Goal: Task Accomplishment & Management: Manage account settings

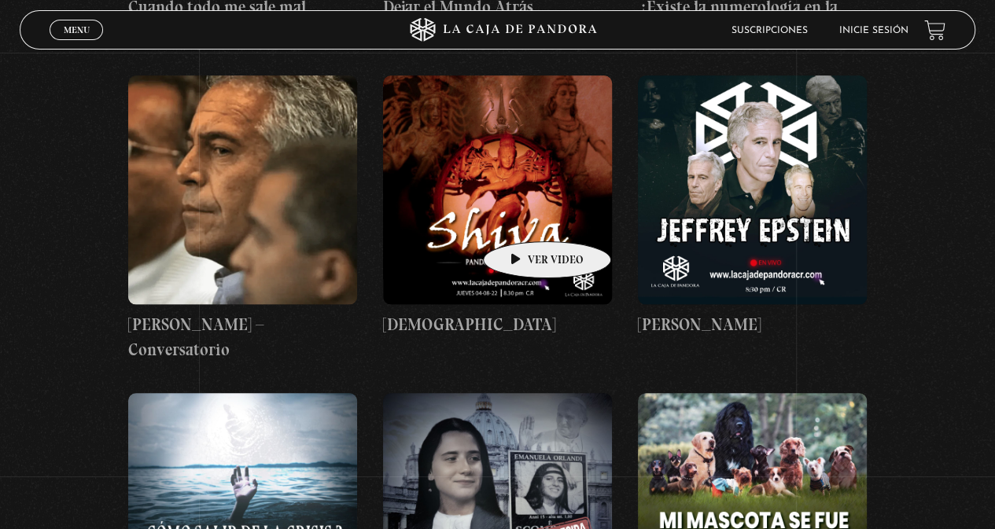
scroll to position [12587, 0]
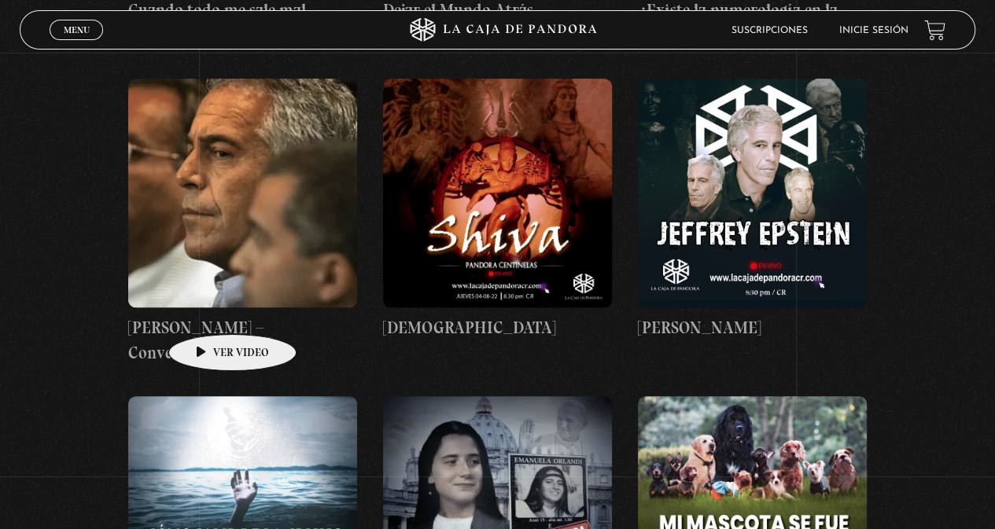
click at [208, 396] on figure at bounding box center [242, 510] width 229 height 229
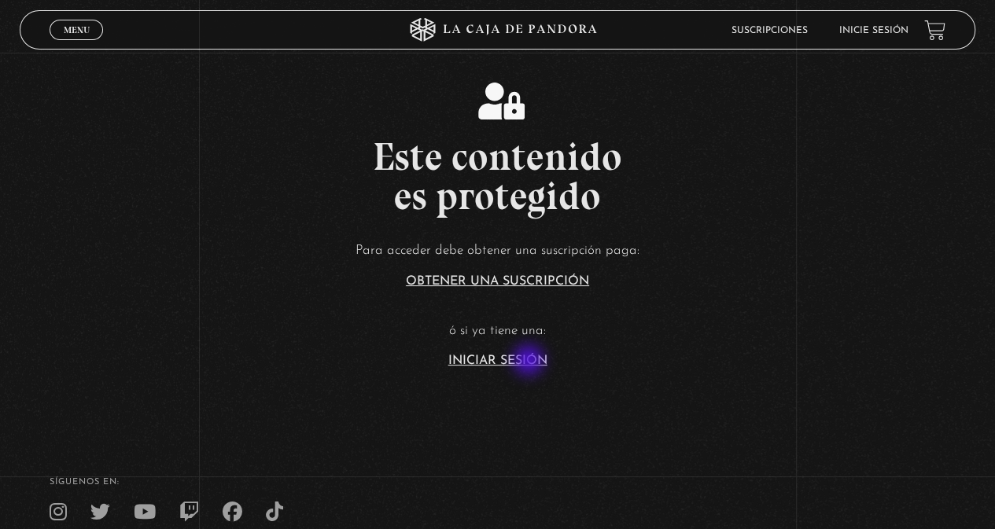
click at [525, 363] on link "Iniciar Sesión" at bounding box center [497, 361] width 99 height 13
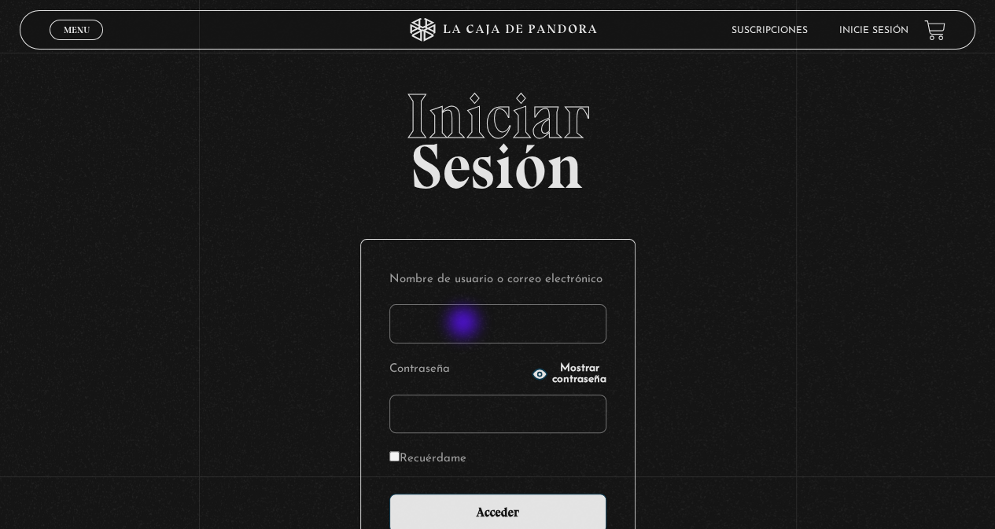
click at [465, 324] on input "Nombre de usuario o correo electrónico" at bounding box center [497, 323] width 217 height 39
type input "mmeza"
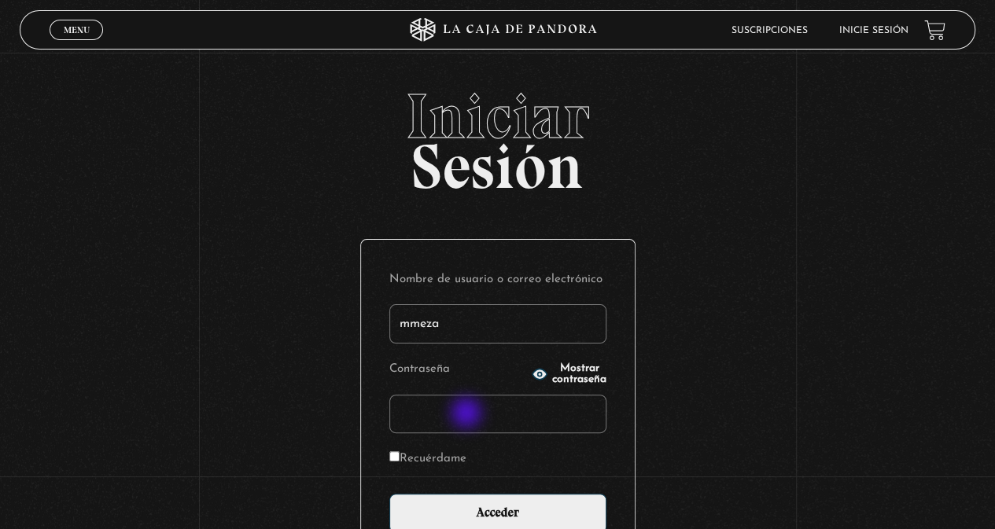
click at [389, 494] on input "Acceder" at bounding box center [497, 513] width 217 height 39
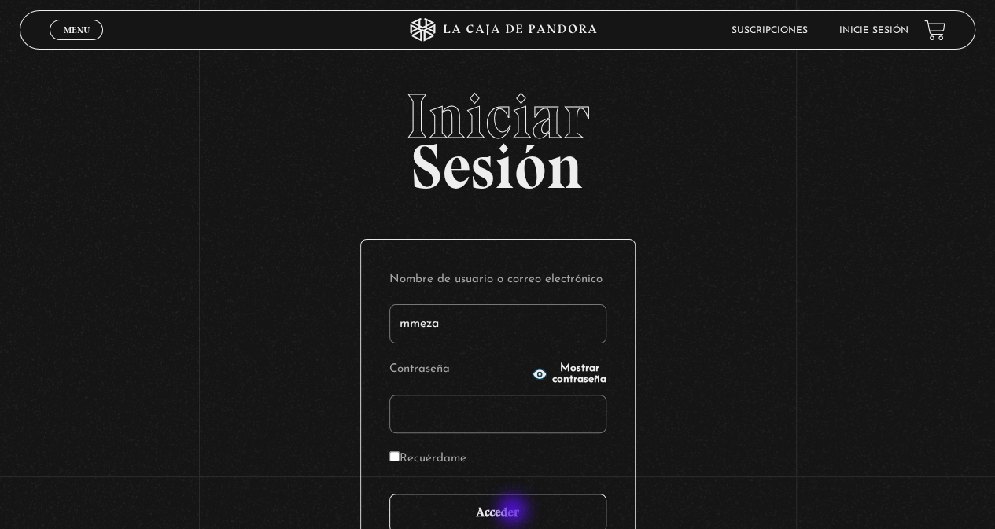
click at [514, 512] on input "Acceder" at bounding box center [497, 513] width 217 height 39
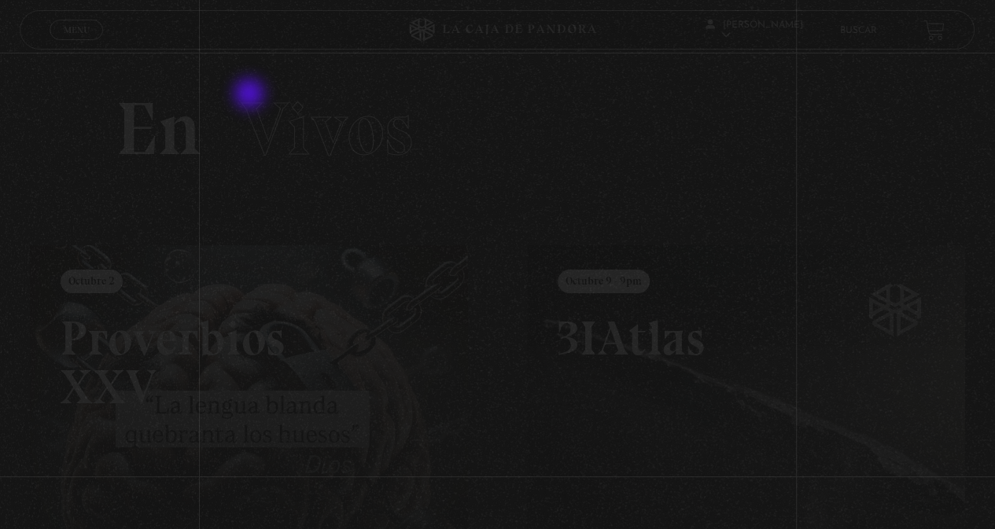
click at [250, 118] on span "Vivos" at bounding box center [327, 129] width 171 height 90
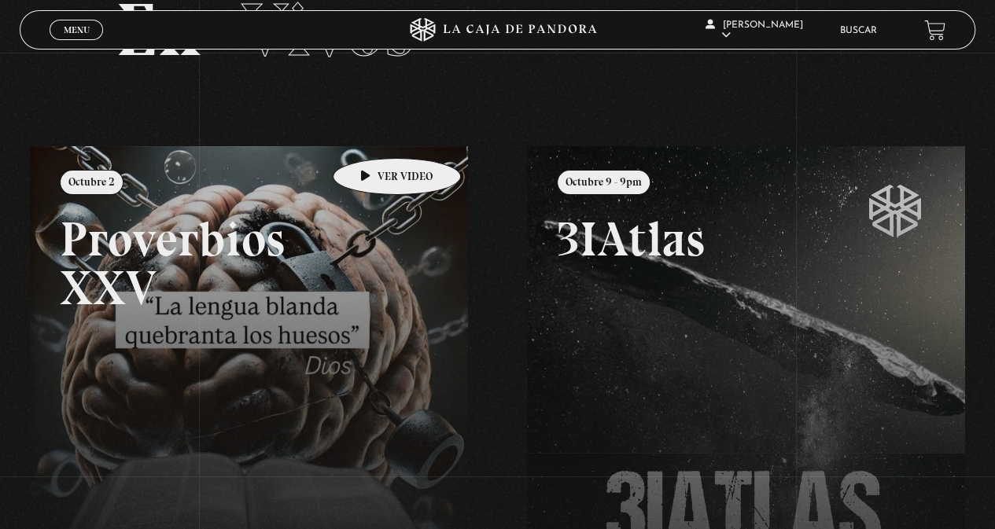
scroll to position [236, 0]
